Goal: Use online tool/utility: Utilize a website feature to perform a specific function

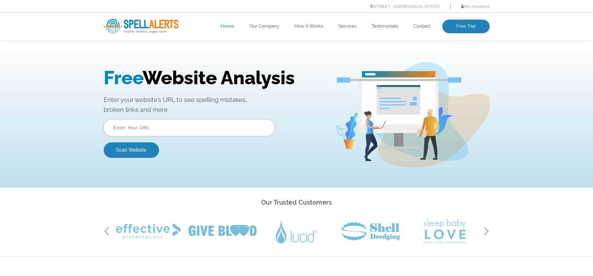
click at [170, 129] on input "text" at bounding box center [189, 127] width 171 height 17
type input "[URL][DOMAIN_NAME]"
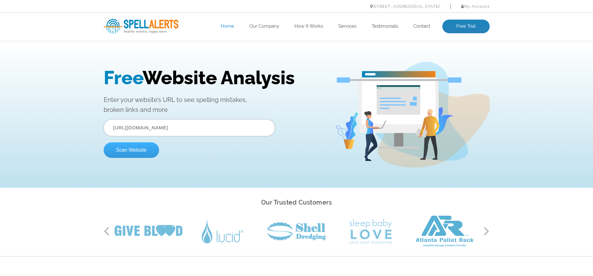
click at [135, 153] on button "Scan Website" at bounding box center [131, 150] width 55 height 16
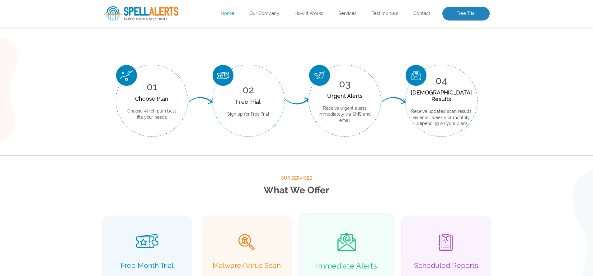
scroll to position [194, 0]
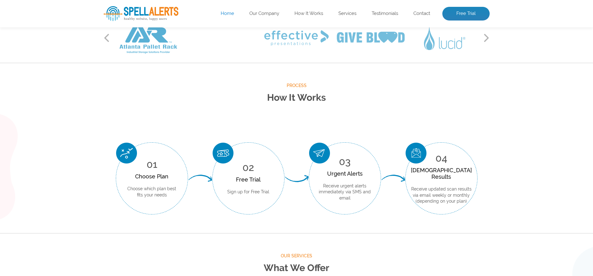
click at [506, 101] on div "Process How It Works 01 Choose Plan Choose which plan best fits your needs 02 F…" at bounding box center [296, 148] width 593 height 170
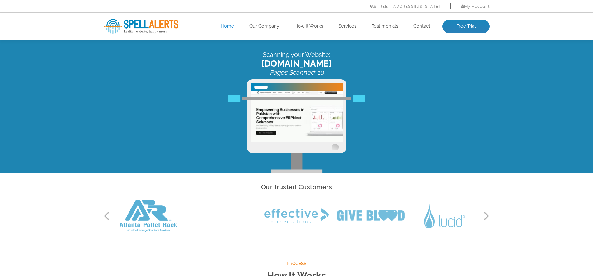
scroll to position [0, 0]
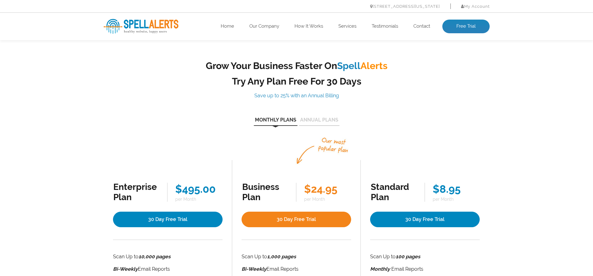
scroll to position [55, 0]
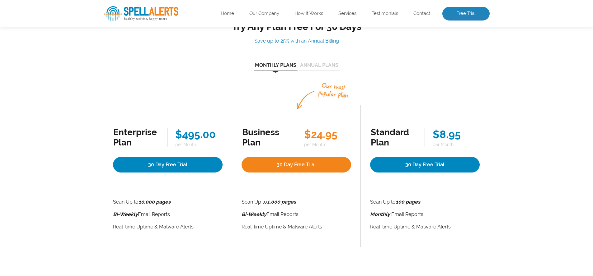
click at [550, 117] on div "Grow Your Business Faster On Spell Alerts Try Any Plan Free For 30 Days Save up…" at bounding box center [296, 126] width 593 height 279
click at [509, 101] on div "Grow Your Business Faster On Spell Alerts Try Any Plan Free For 30 Days Save up…" at bounding box center [296, 126] width 593 height 279
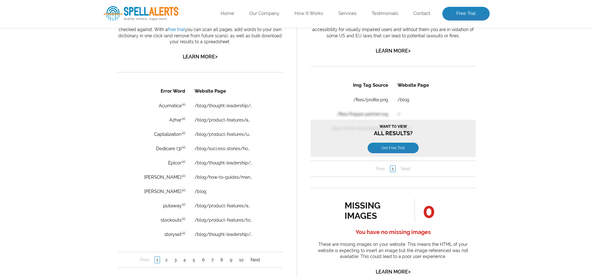
scroll to position [403, 0]
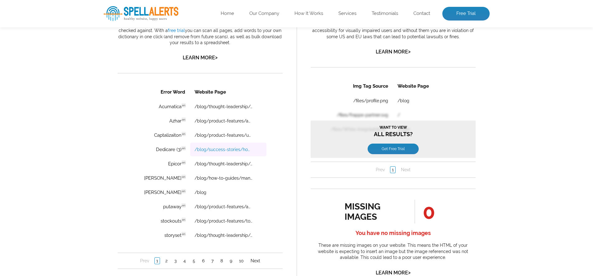
click at [229, 148] on link "/blog/success-stories/how-we-helped-a-medical-import-business-fine-tune-their-e…" at bounding box center [223, 149] width 58 height 5
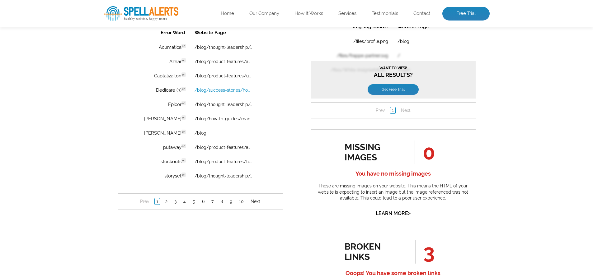
scroll to position [459, 0]
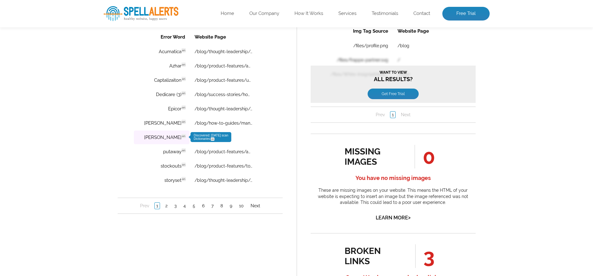
click at [168, 138] on td "[PERSON_NAME] en Discovered: [DATE] scan Dictionaries: en" at bounding box center [161, 138] width 56 height 14
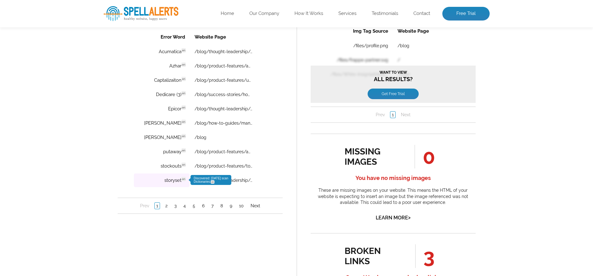
click at [167, 176] on td "storyset en Discovered: [DATE] scan Dictionaries: en" at bounding box center [161, 181] width 56 height 14
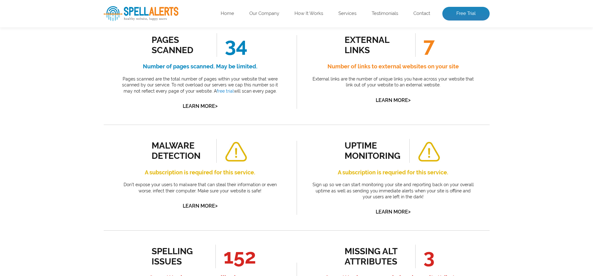
scroll to position [0, 0]
